Goal: Transaction & Acquisition: Purchase product/service

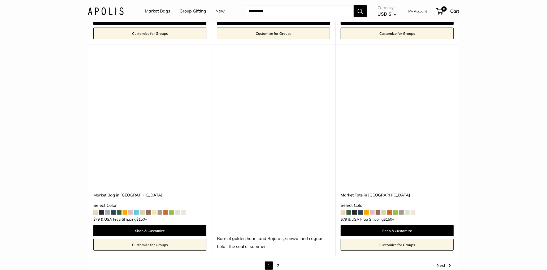
scroll to position [2913, 0]
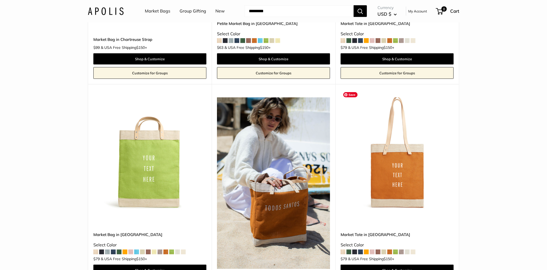
click at [0, 0] on img at bounding box center [0, 0] width 0 height 0
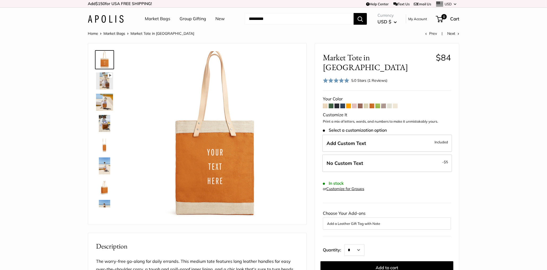
click at [106, 106] on img at bounding box center [104, 102] width 17 height 17
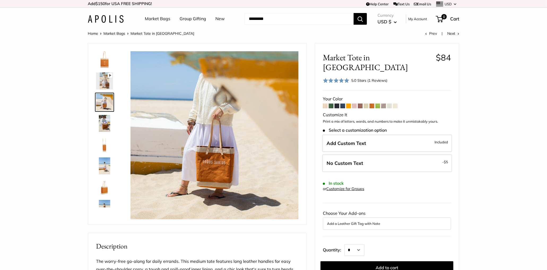
click at [108, 129] on img at bounding box center [104, 123] width 17 height 17
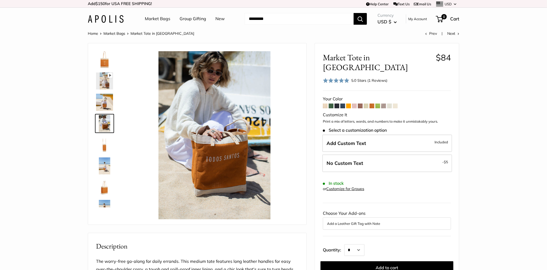
click at [102, 149] on img at bounding box center [104, 144] width 17 height 17
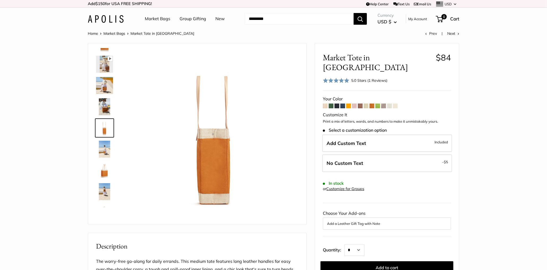
click at [104, 171] on img at bounding box center [104, 170] width 17 height 17
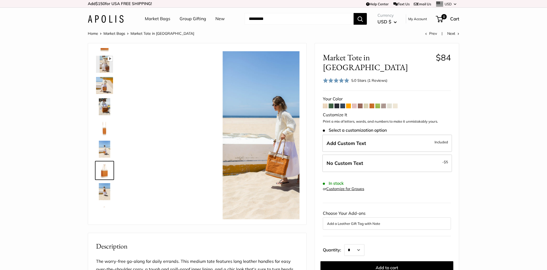
scroll to position [59, 0]
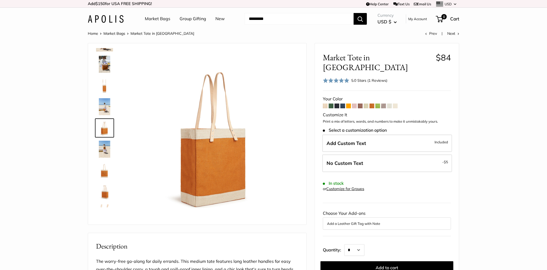
click at [105, 193] on img at bounding box center [104, 191] width 17 height 17
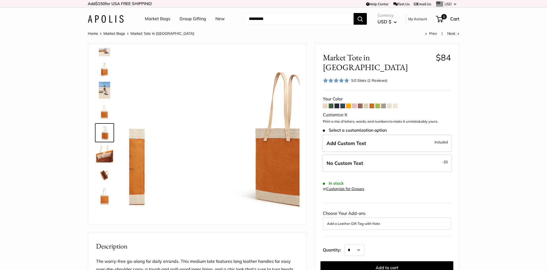
scroll to position [119, 0]
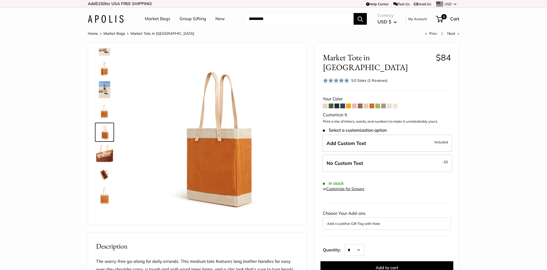
click at [103, 200] on img at bounding box center [104, 195] width 17 height 17
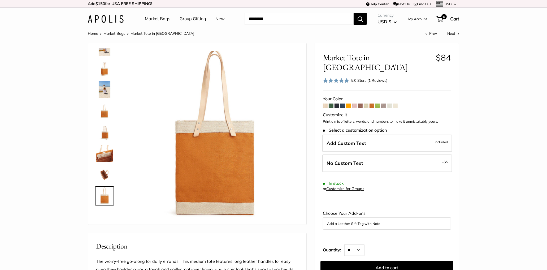
click at [103, 175] on img at bounding box center [104, 174] width 17 height 17
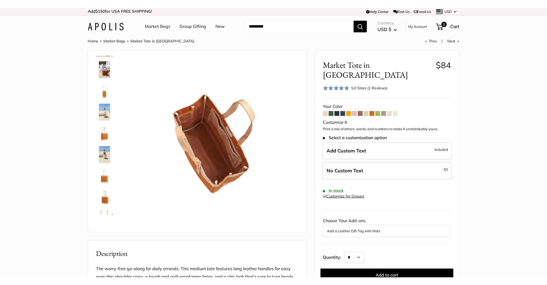
scroll to position [0, 0]
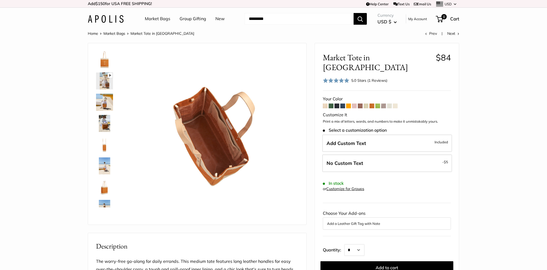
click at [105, 54] on img at bounding box center [104, 59] width 17 height 17
